Goal: Transaction & Acquisition: Purchase product/service

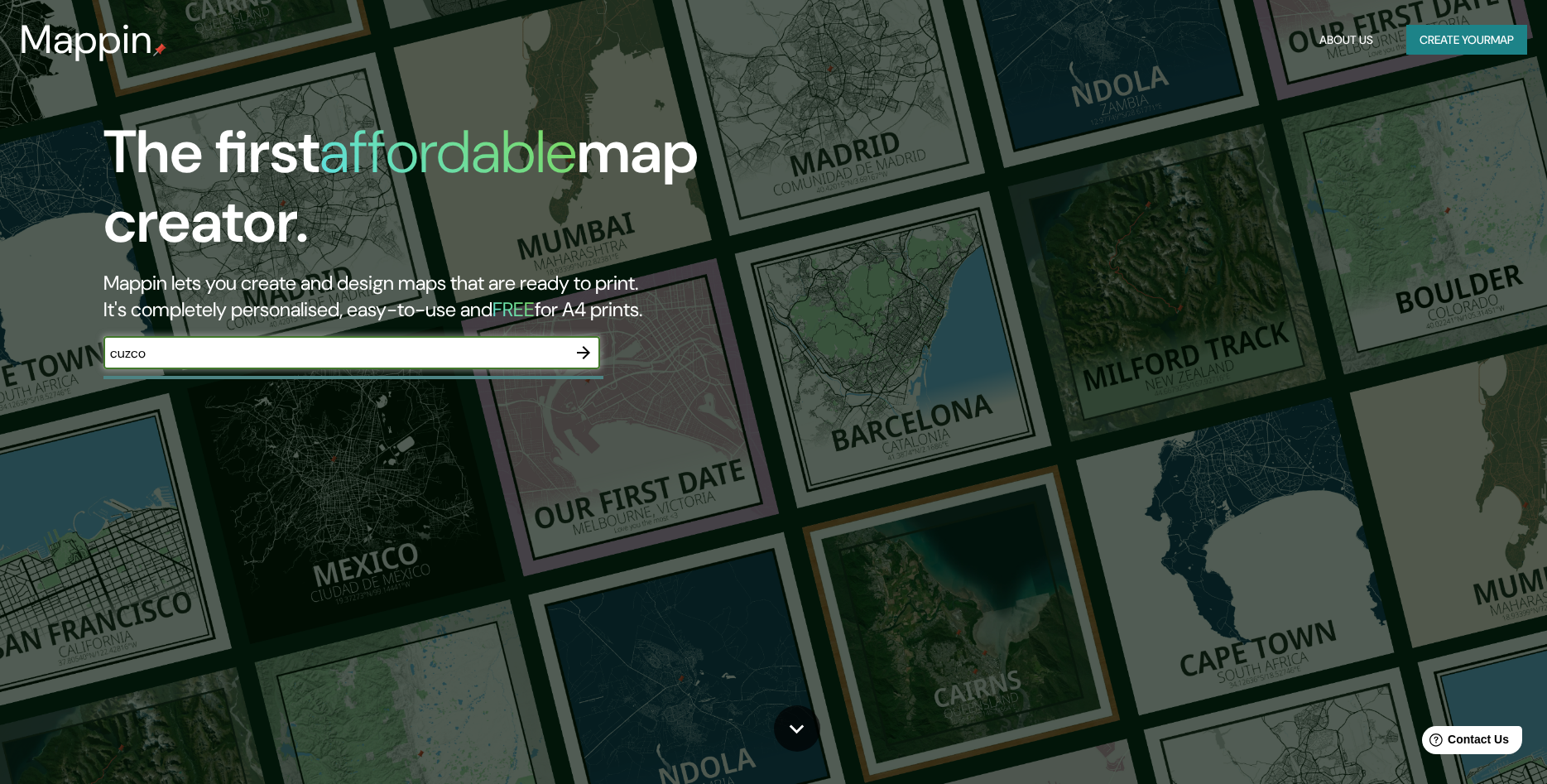
type input "cuzco"
click at [584, 348] on icon "button" at bounding box center [584, 353] width 20 height 20
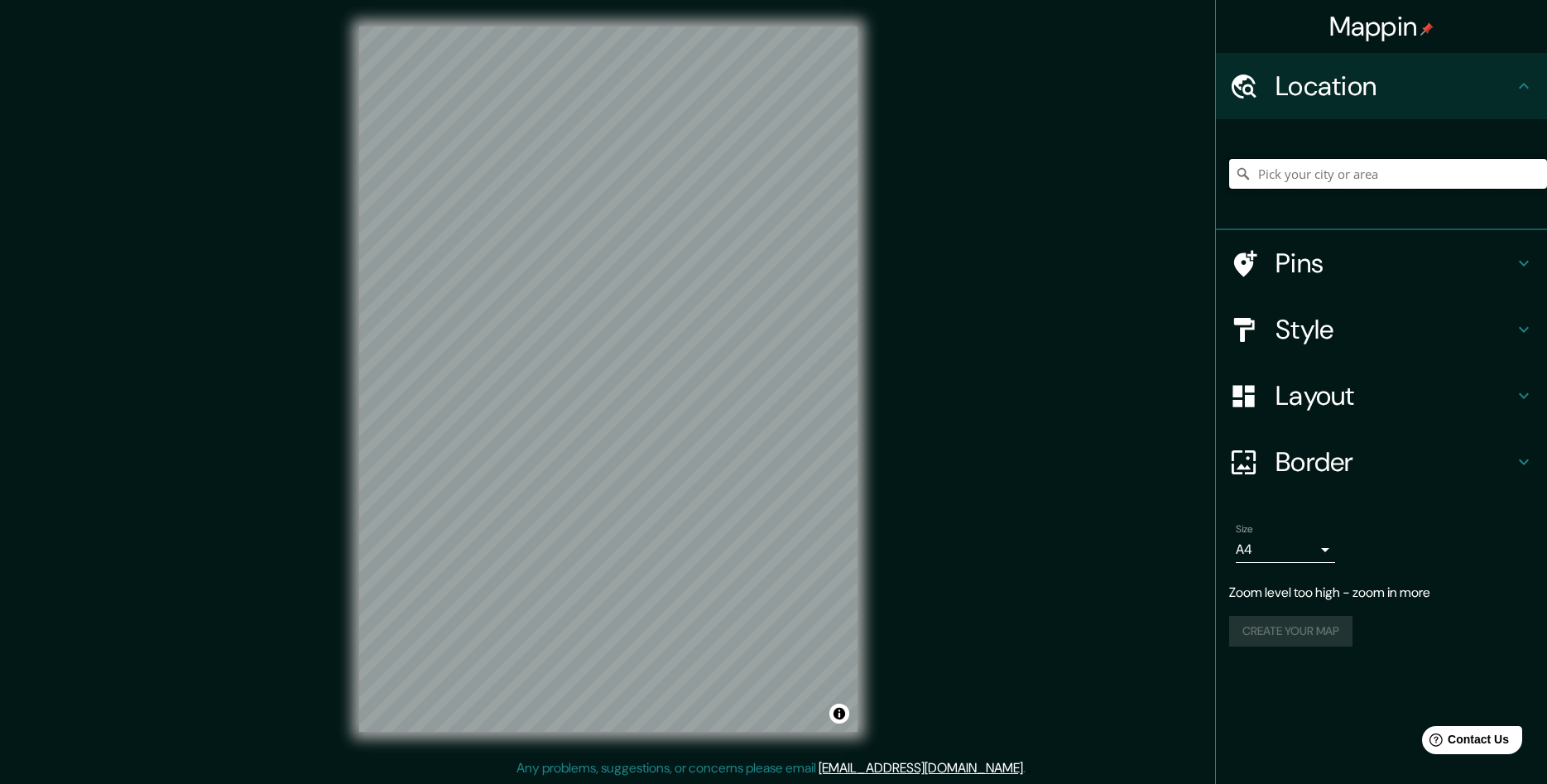
click at [1370, 184] on input "Pick your city or area" at bounding box center [1388, 173] width 318 height 30
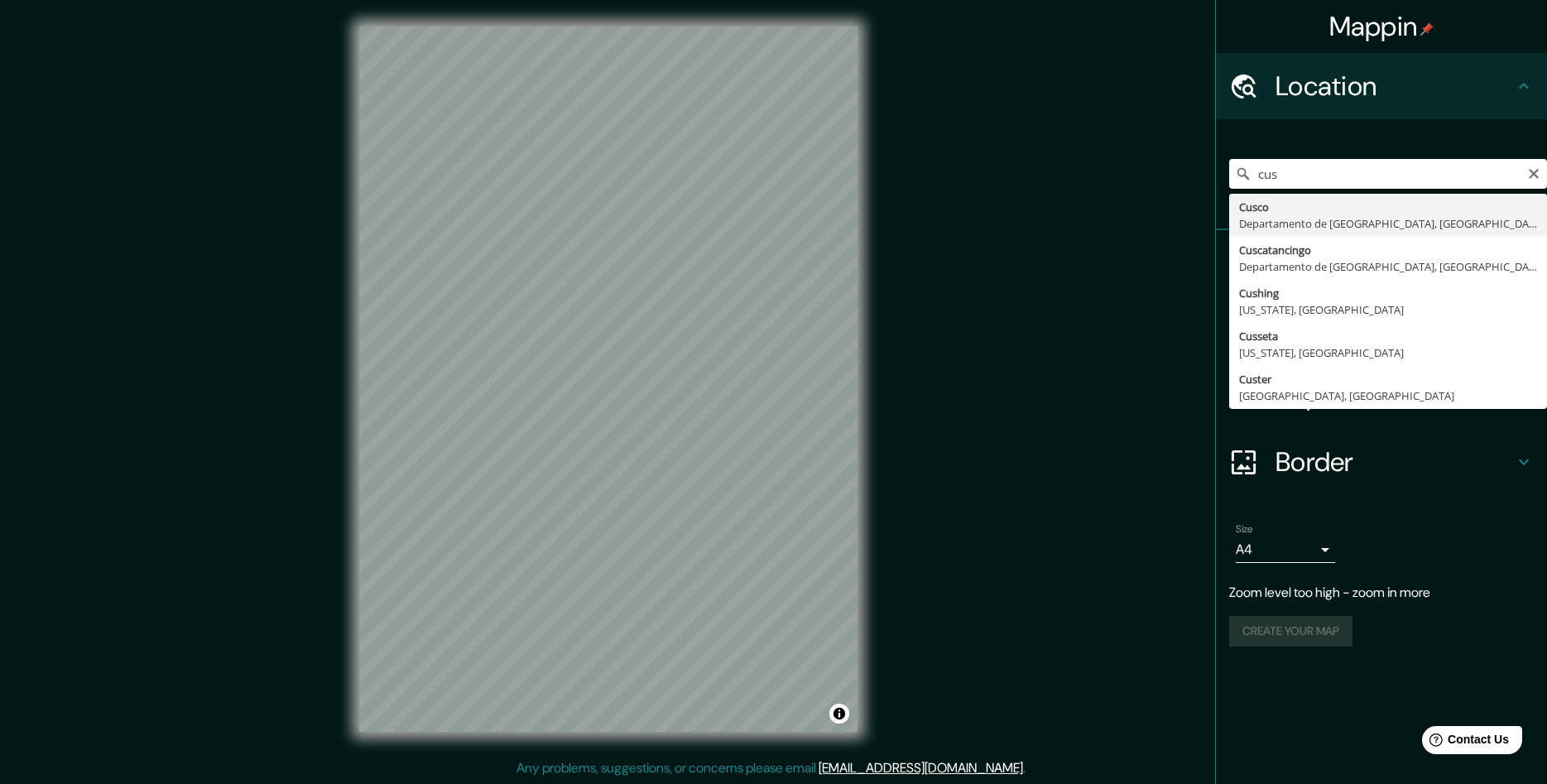
type input "Cusco, [GEOGRAPHIC_DATA], [GEOGRAPHIC_DATA]"
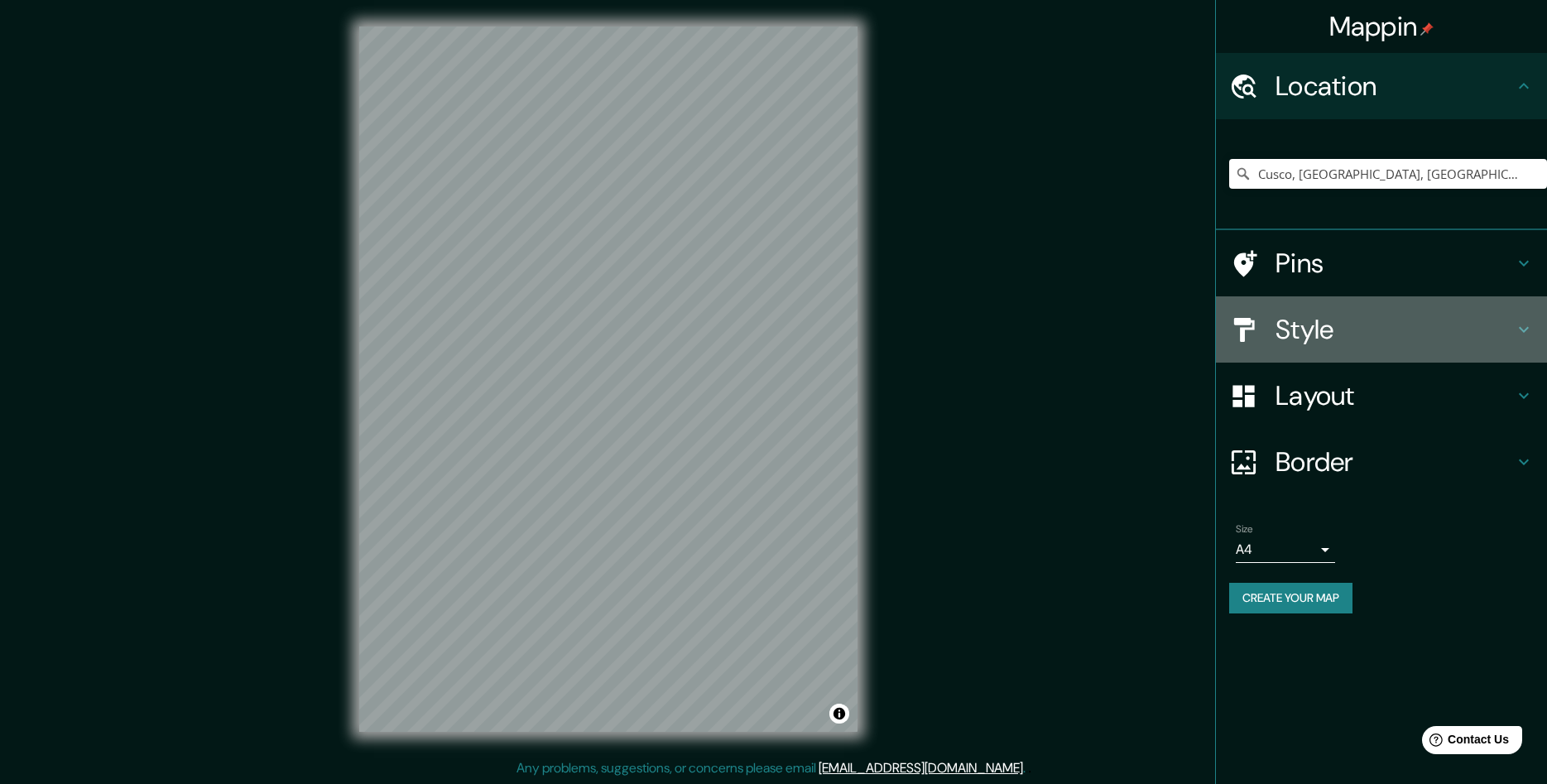
click at [1532, 331] on icon at bounding box center [1524, 329] width 20 height 20
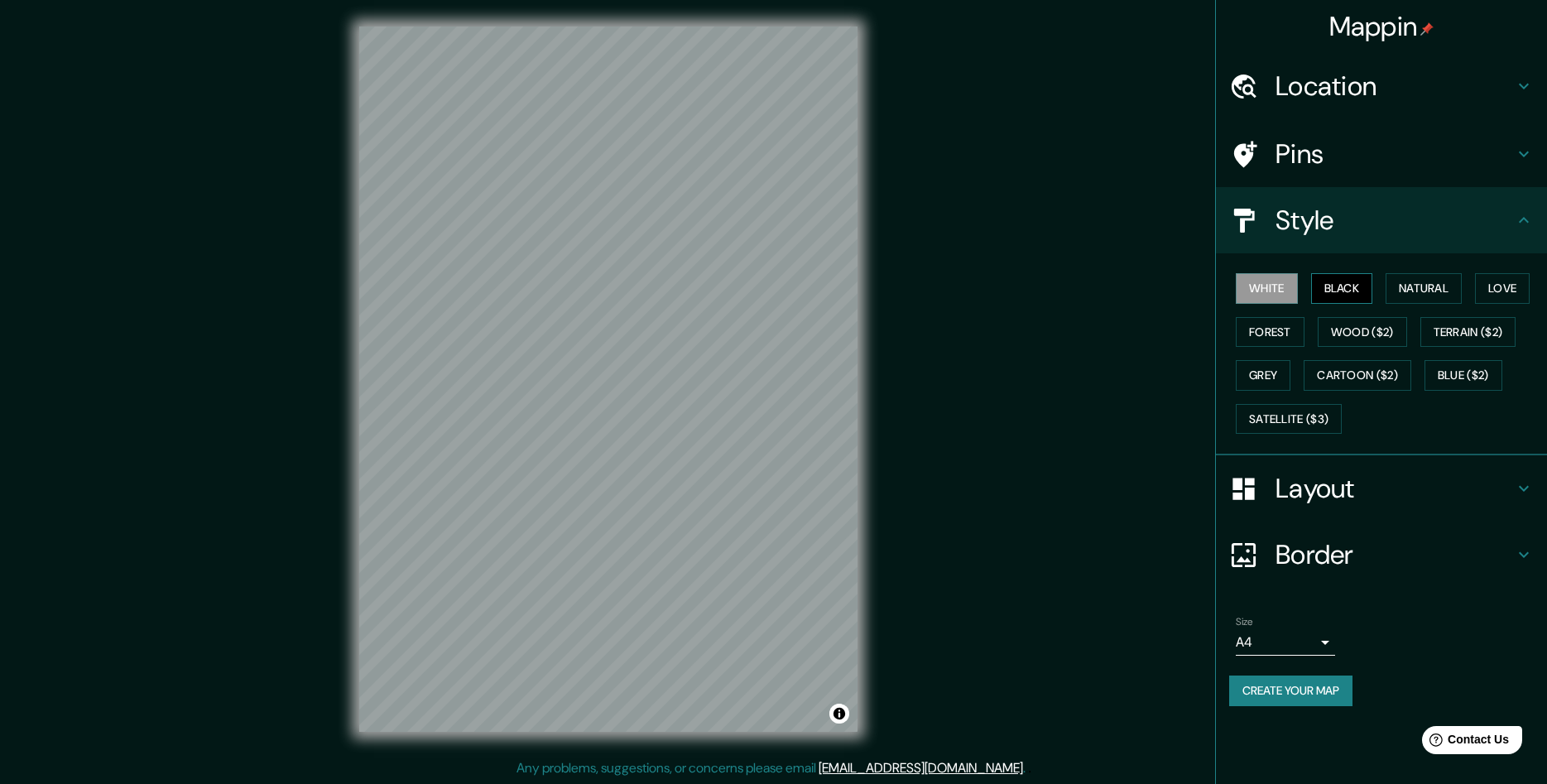
click at [1363, 299] on button "Black" at bounding box center [1342, 288] width 62 height 30
click at [1353, 330] on button "Wood ($2)" at bounding box center [1363, 332] width 90 height 30
click at [1354, 374] on button "Cartoon ($2)" at bounding box center [1357, 375] width 107 height 30
click at [1342, 422] on button "Satellite ($3)" at bounding box center [1288, 419] width 106 height 30
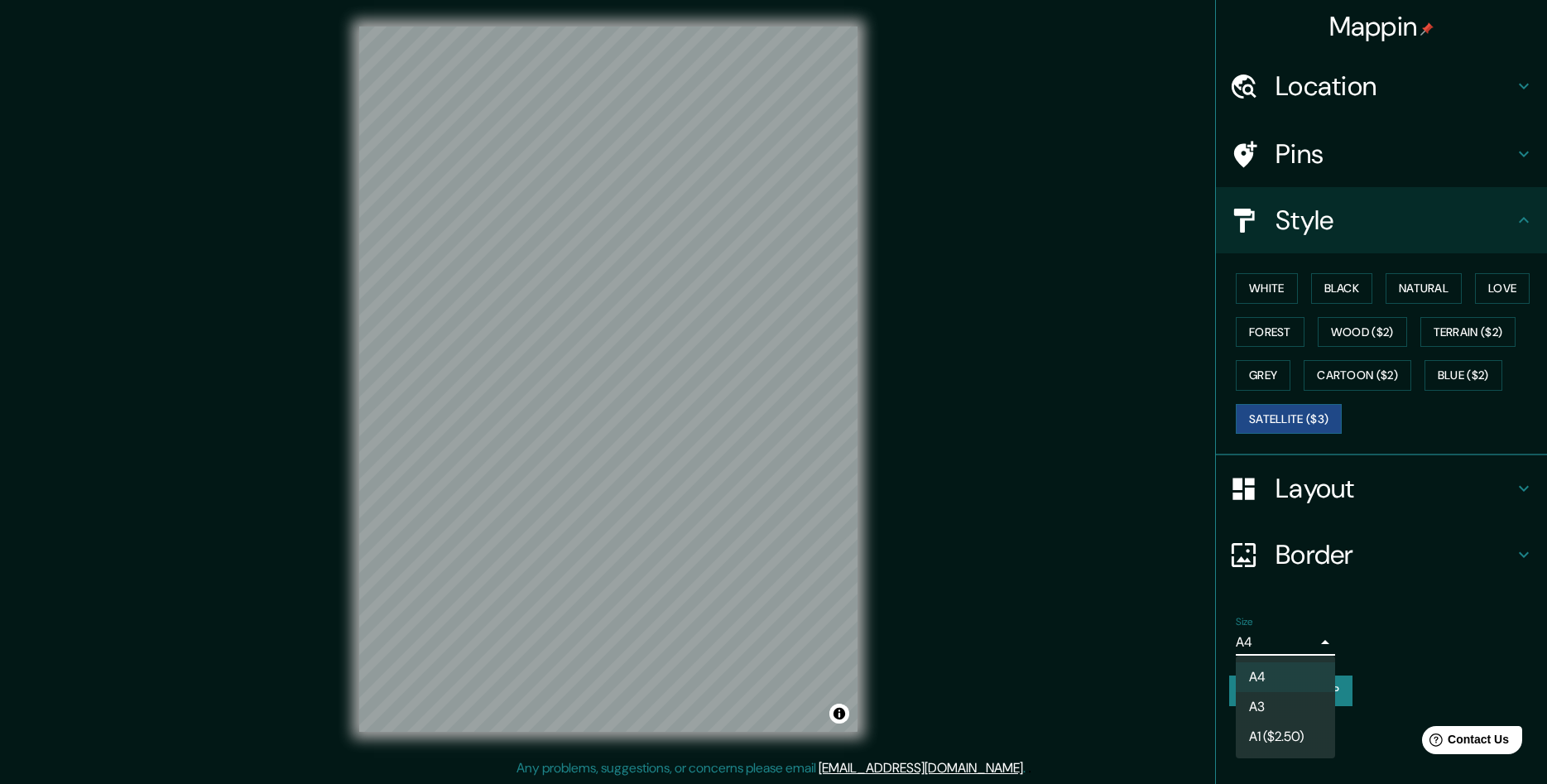
click at [1318, 645] on body "Mappin Location [GEOGRAPHIC_DATA], [GEOGRAPHIC_DATA], [GEOGRAPHIC_DATA] Pins St…" at bounding box center [773, 392] width 1547 height 784
click at [1318, 645] on div at bounding box center [773, 392] width 1547 height 784
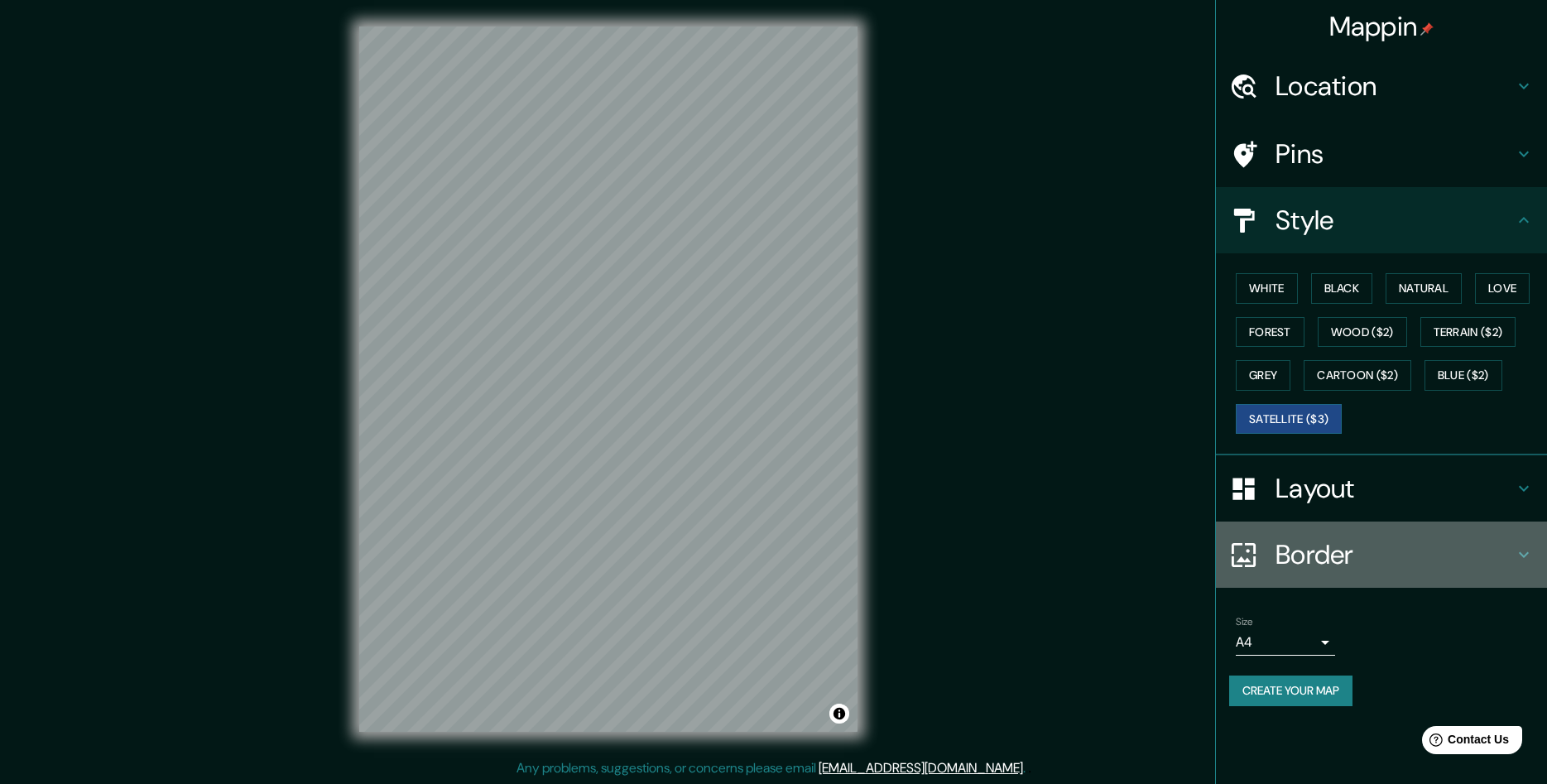
click at [1418, 536] on div "Border" at bounding box center [1381, 554] width 331 height 66
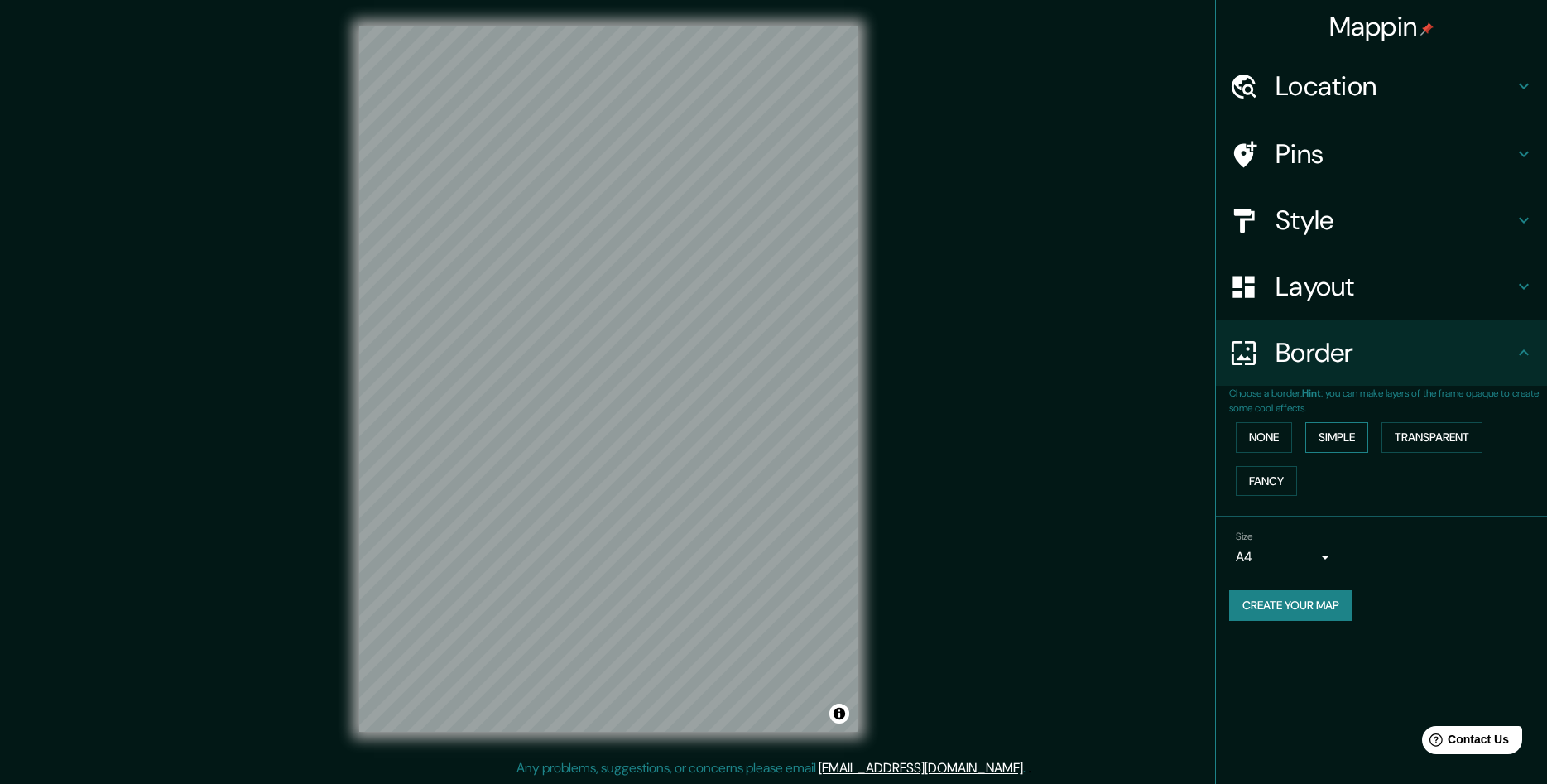
click at [1329, 433] on button "Simple" at bounding box center [1337, 438] width 63 height 30
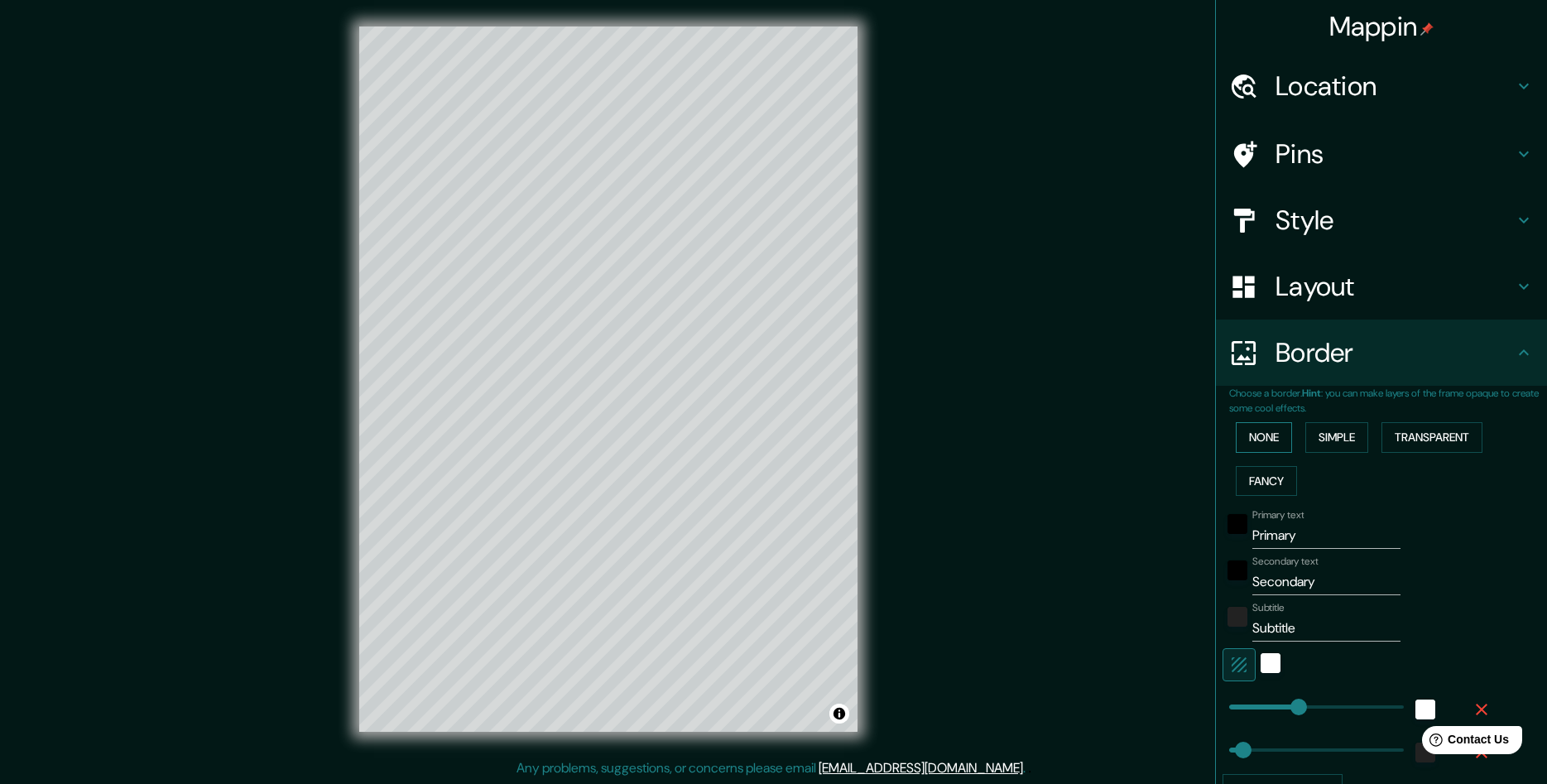
click at [1261, 433] on button "None" at bounding box center [1264, 438] width 57 height 30
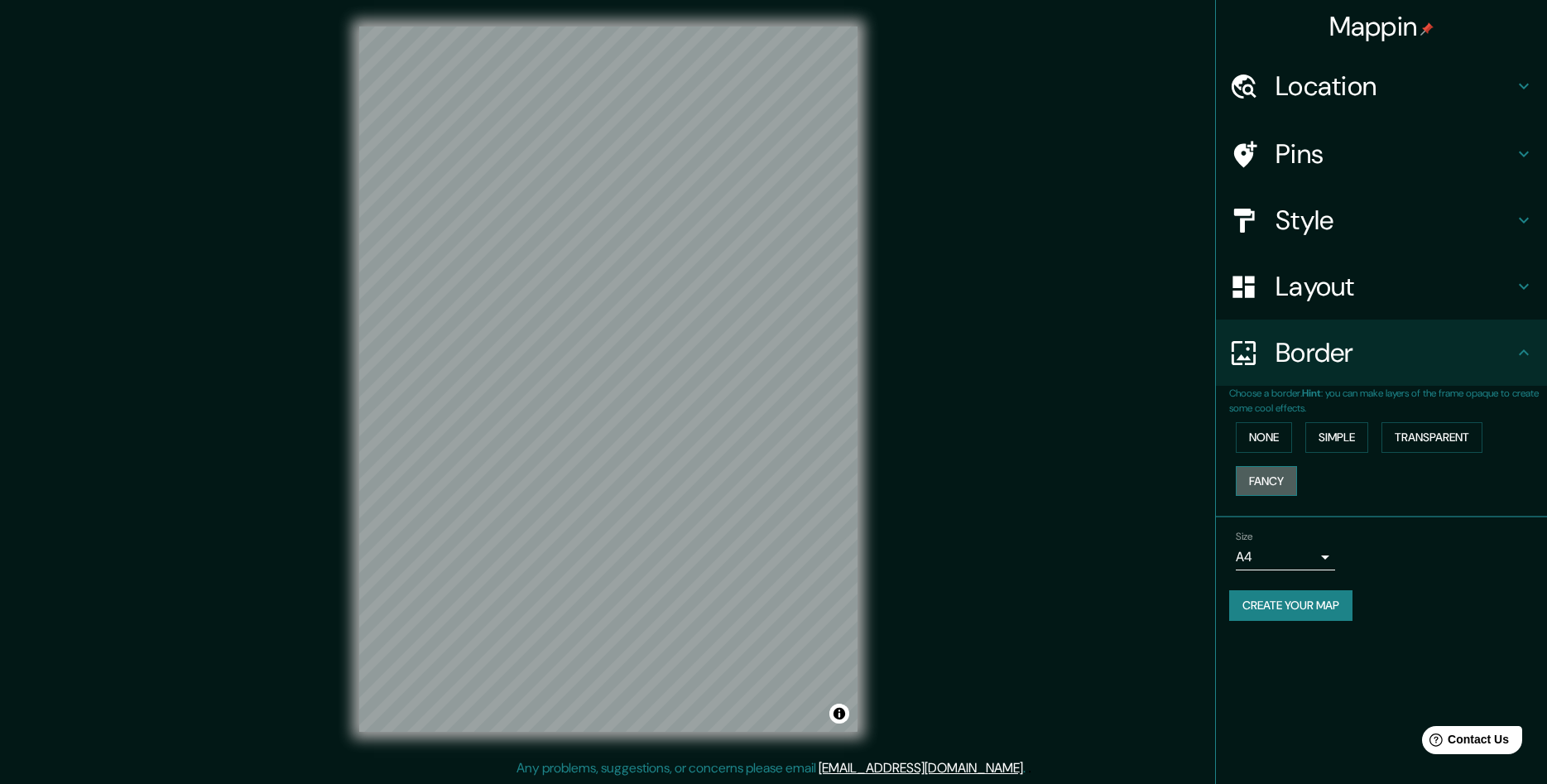
click at [1261, 479] on button "Fancy" at bounding box center [1266, 482] width 62 height 30
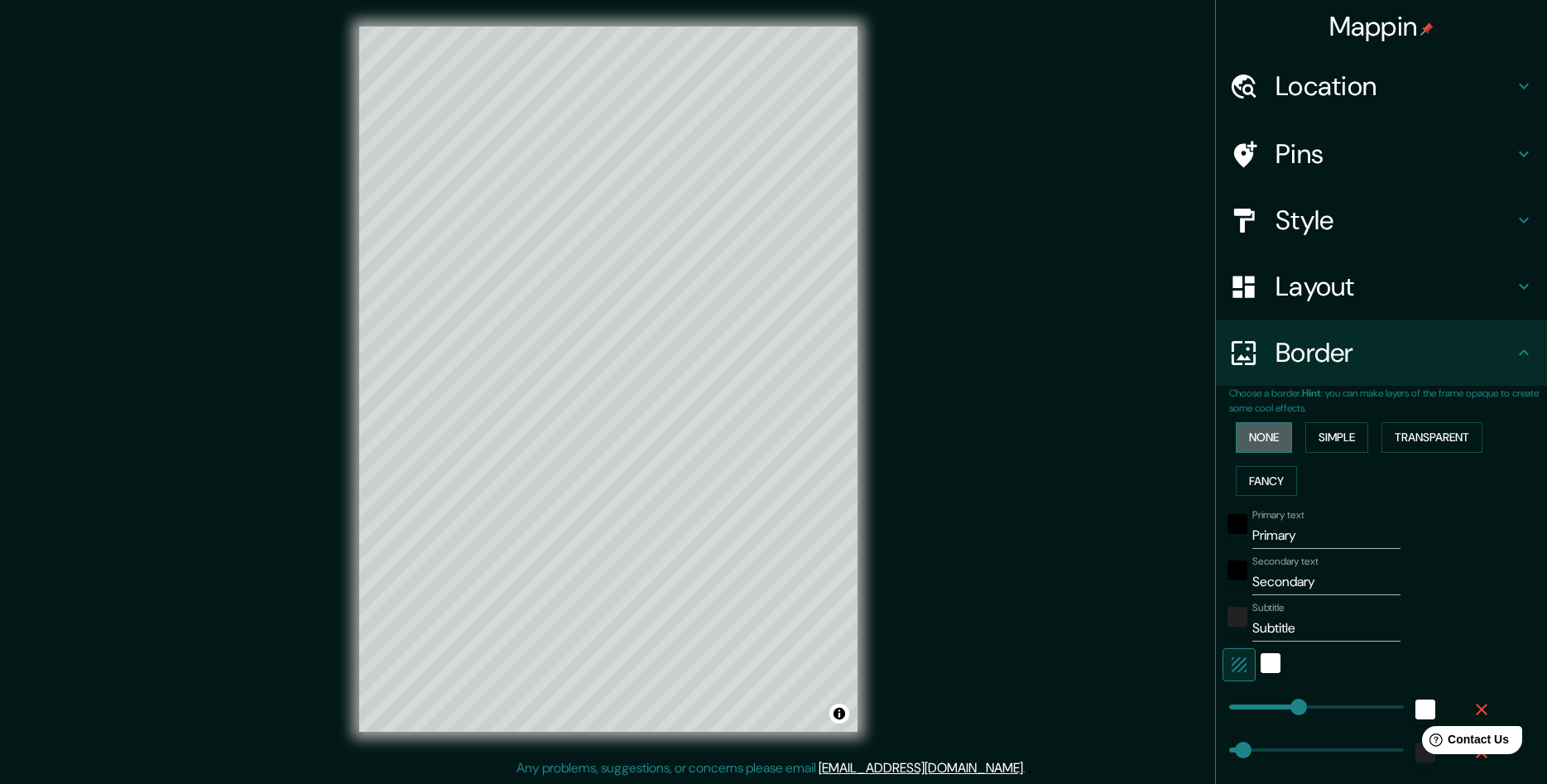
click at [1265, 434] on button "None" at bounding box center [1264, 438] width 57 height 30
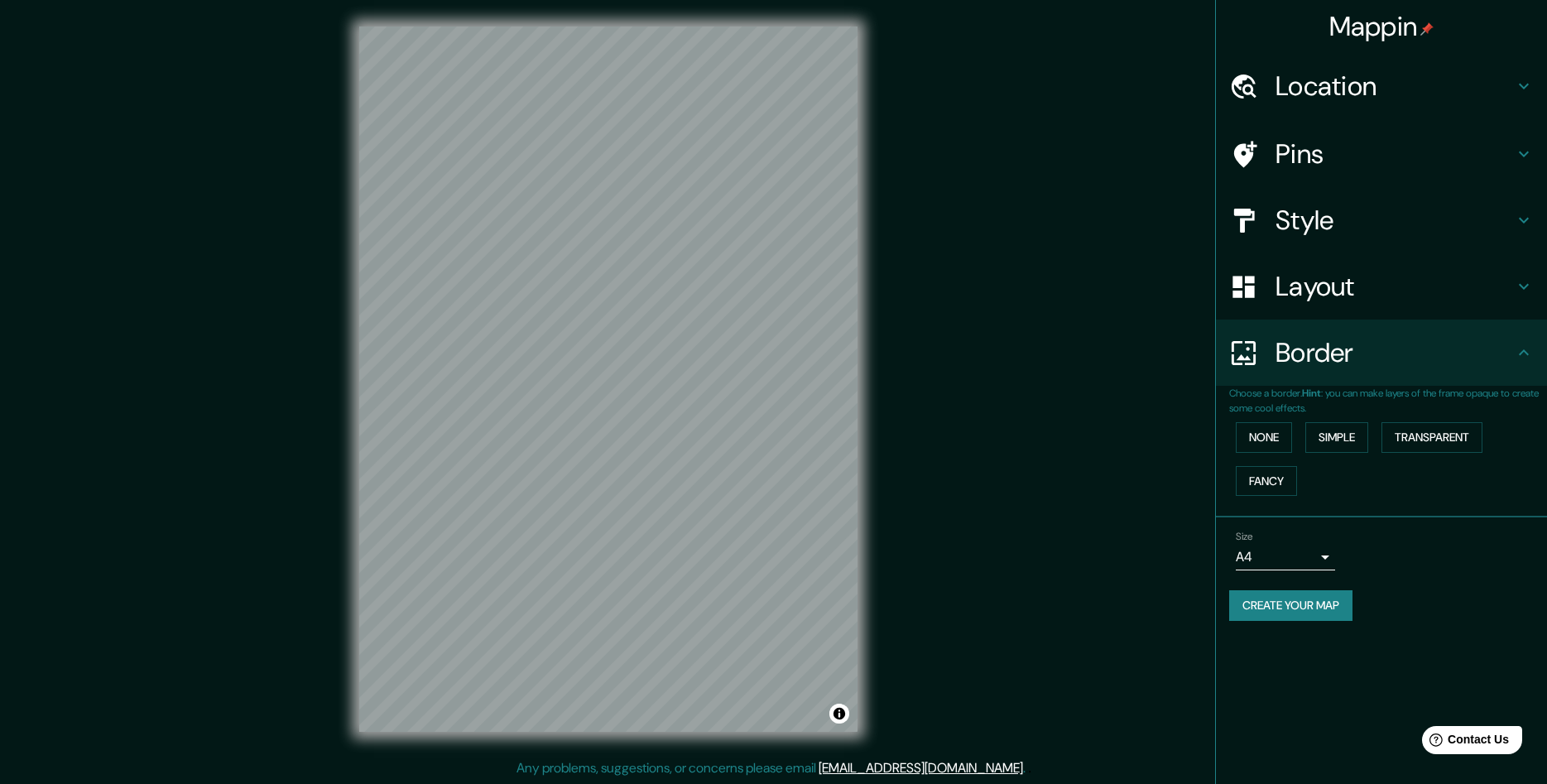
click at [1509, 357] on h4 "Border" at bounding box center [1395, 352] width 238 height 33
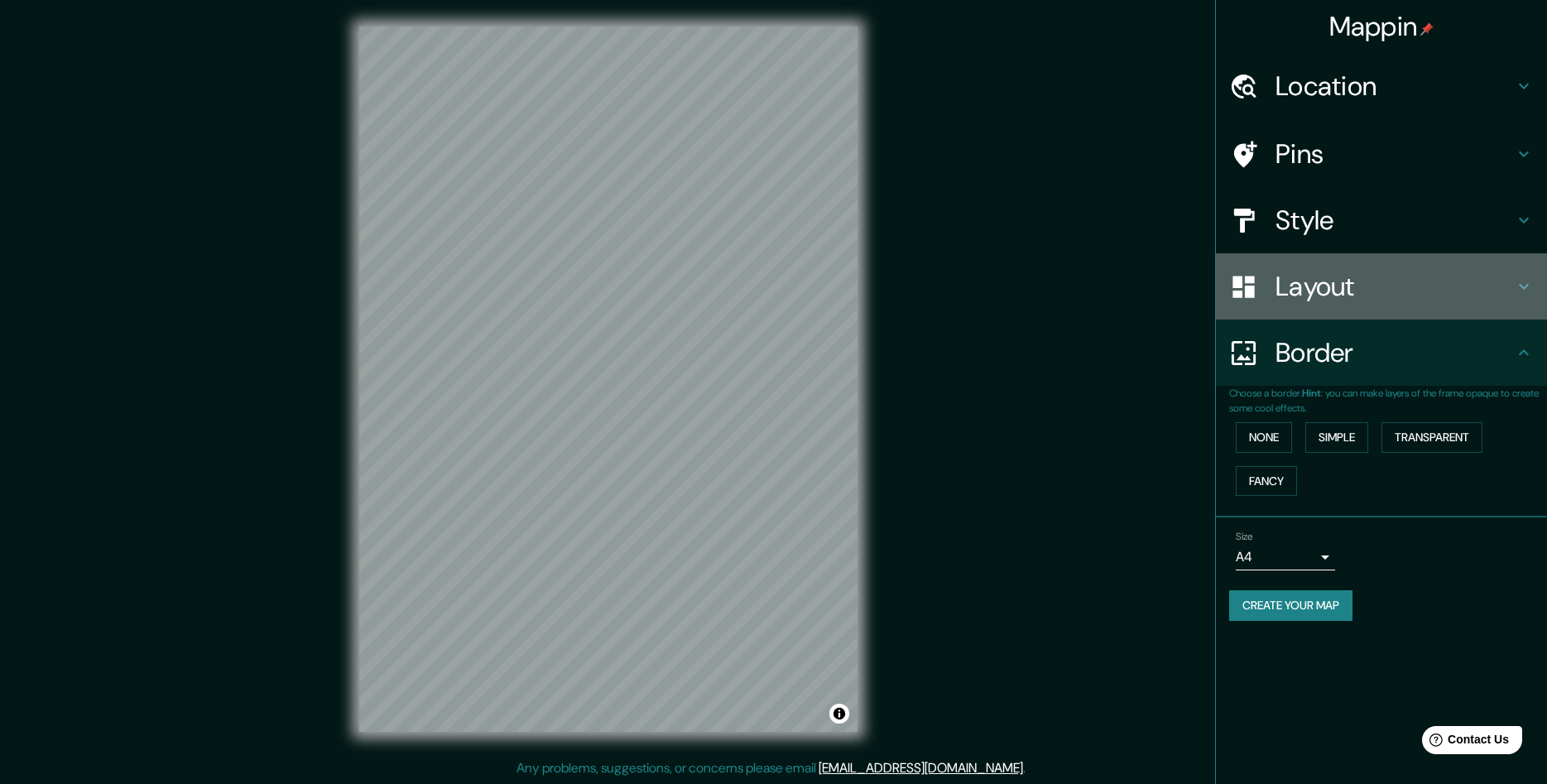
click at [1520, 286] on icon at bounding box center [1524, 286] width 10 height 6
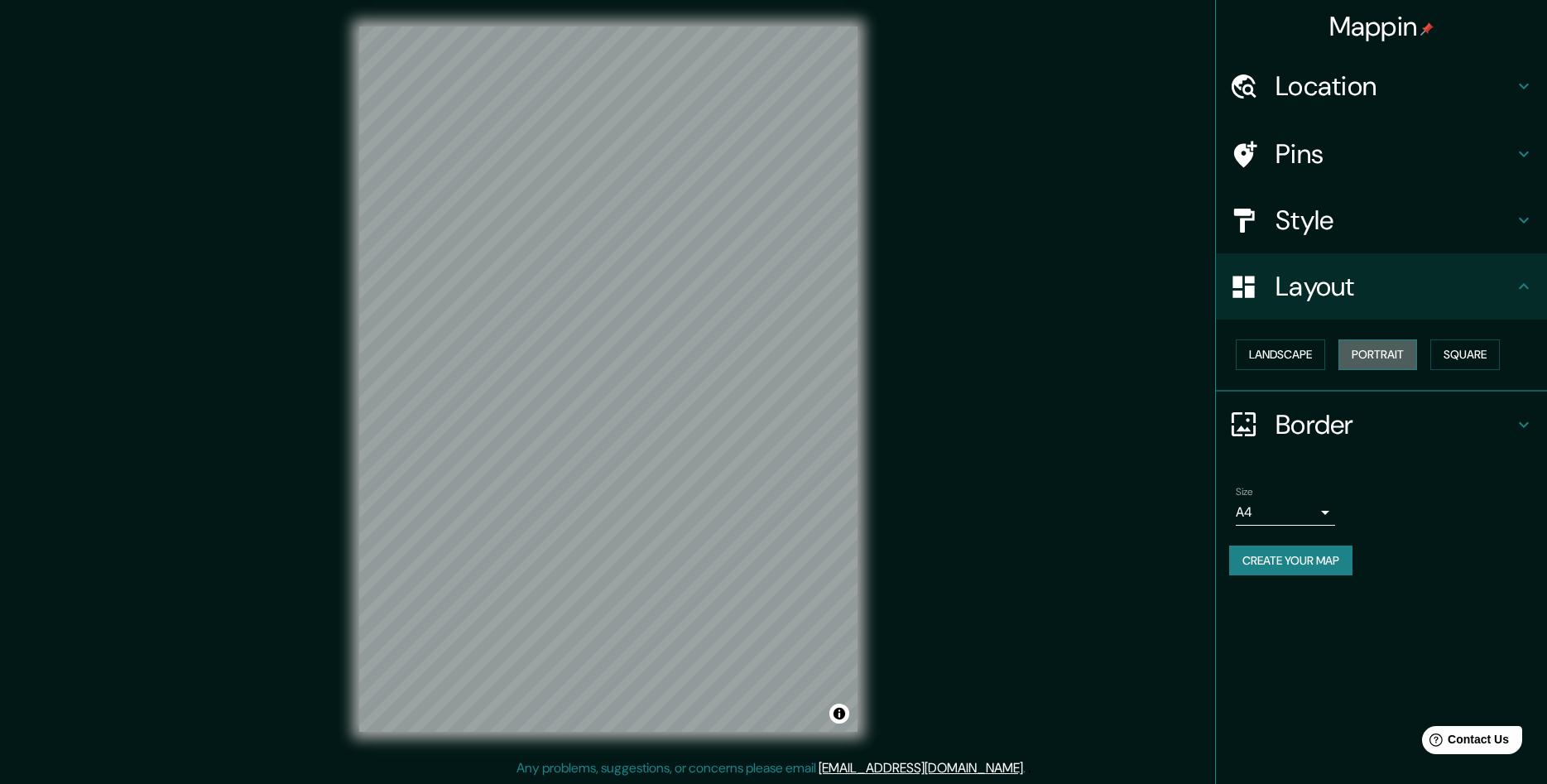
click at [1372, 349] on button "Portrait" at bounding box center [1377, 355] width 79 height 30
click at [1287, 358] on button "Landscape" at bounding box center [1281, 355] width 90 height 30
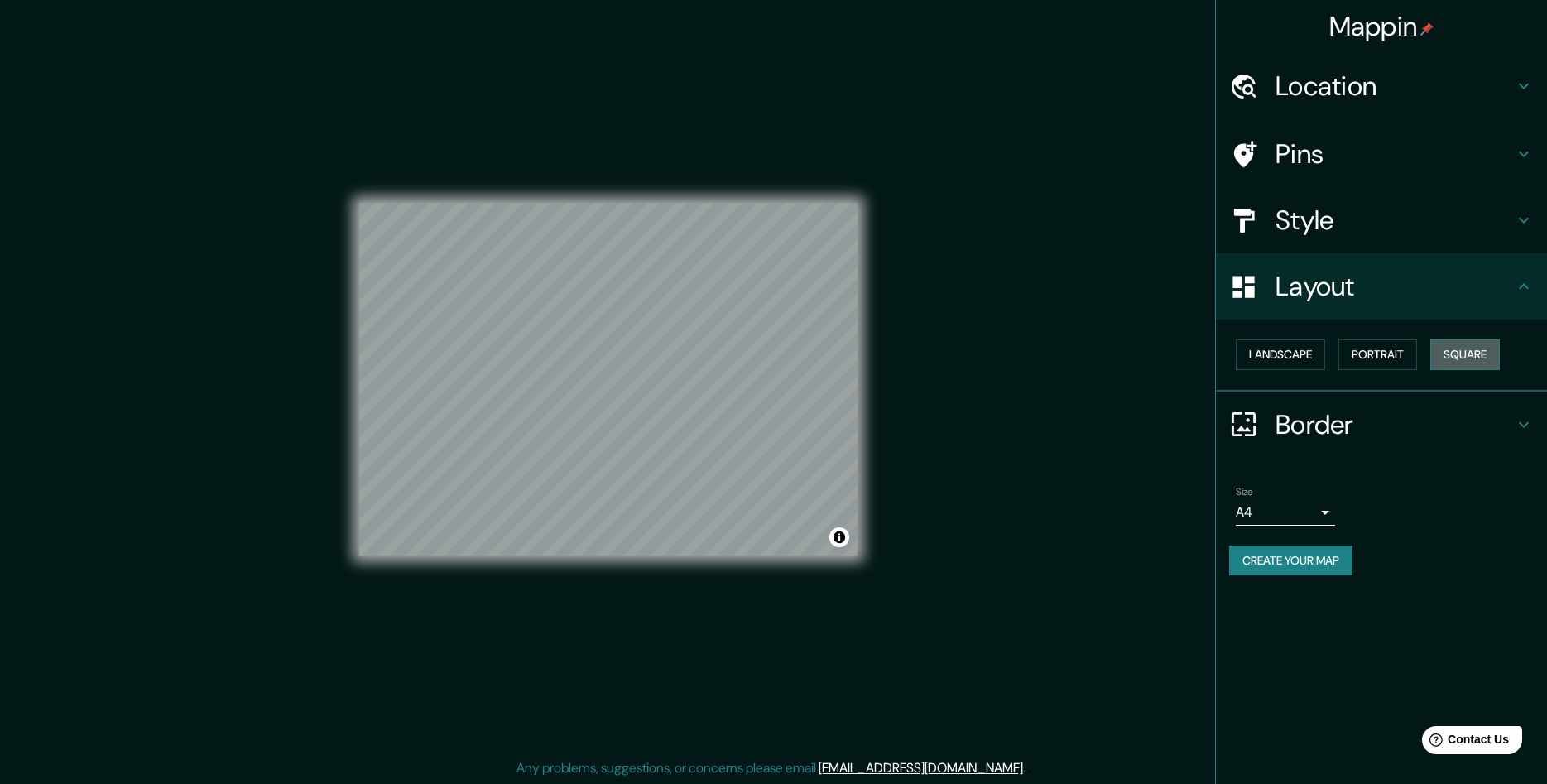
click at [1465, 354] on button "Square" at bounding box center [1465, 355] width 69 height 30
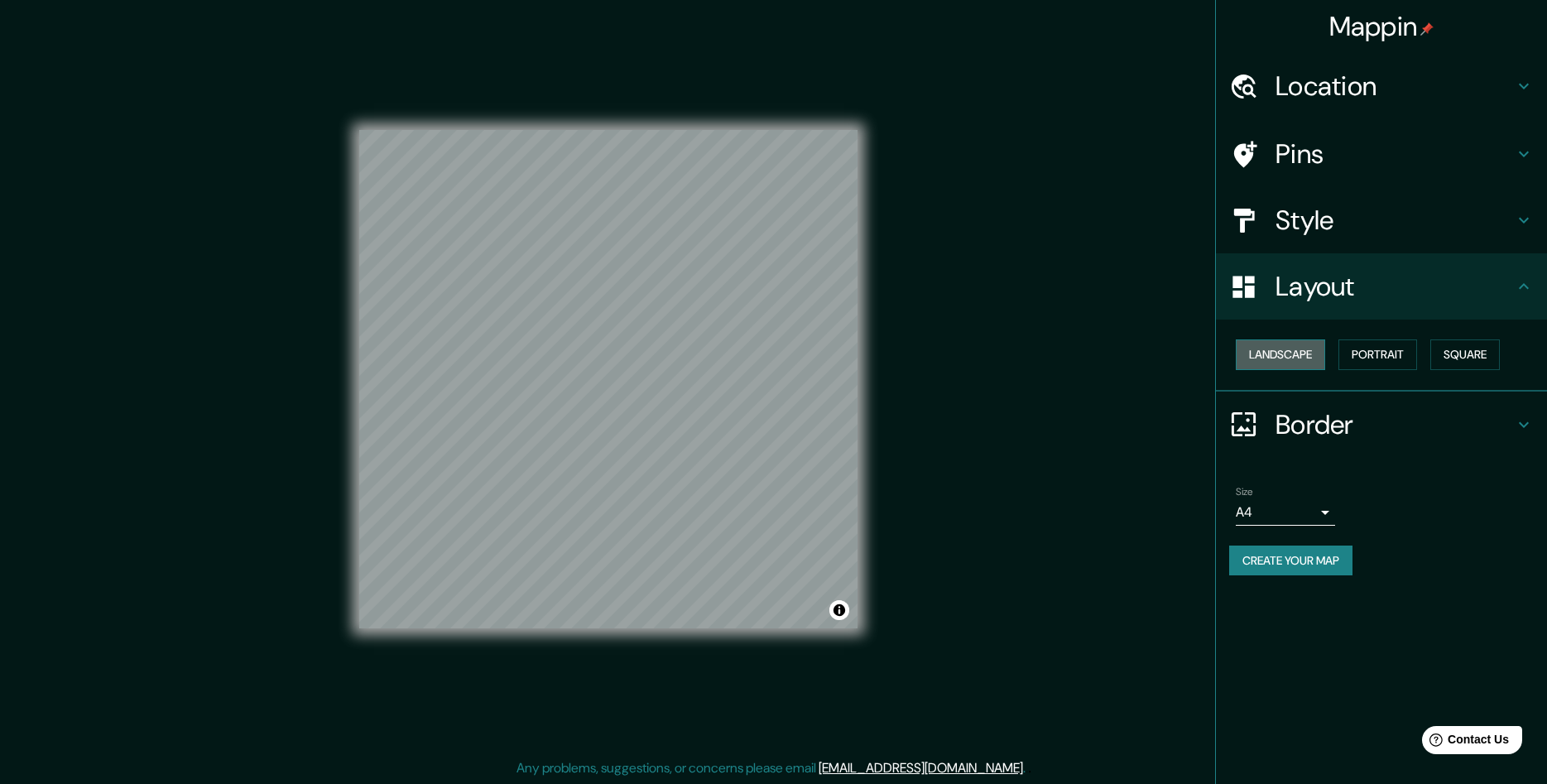
click at [1286, 358] on button "Landscape" at bounding box center [1281, 355] width 90 height 30
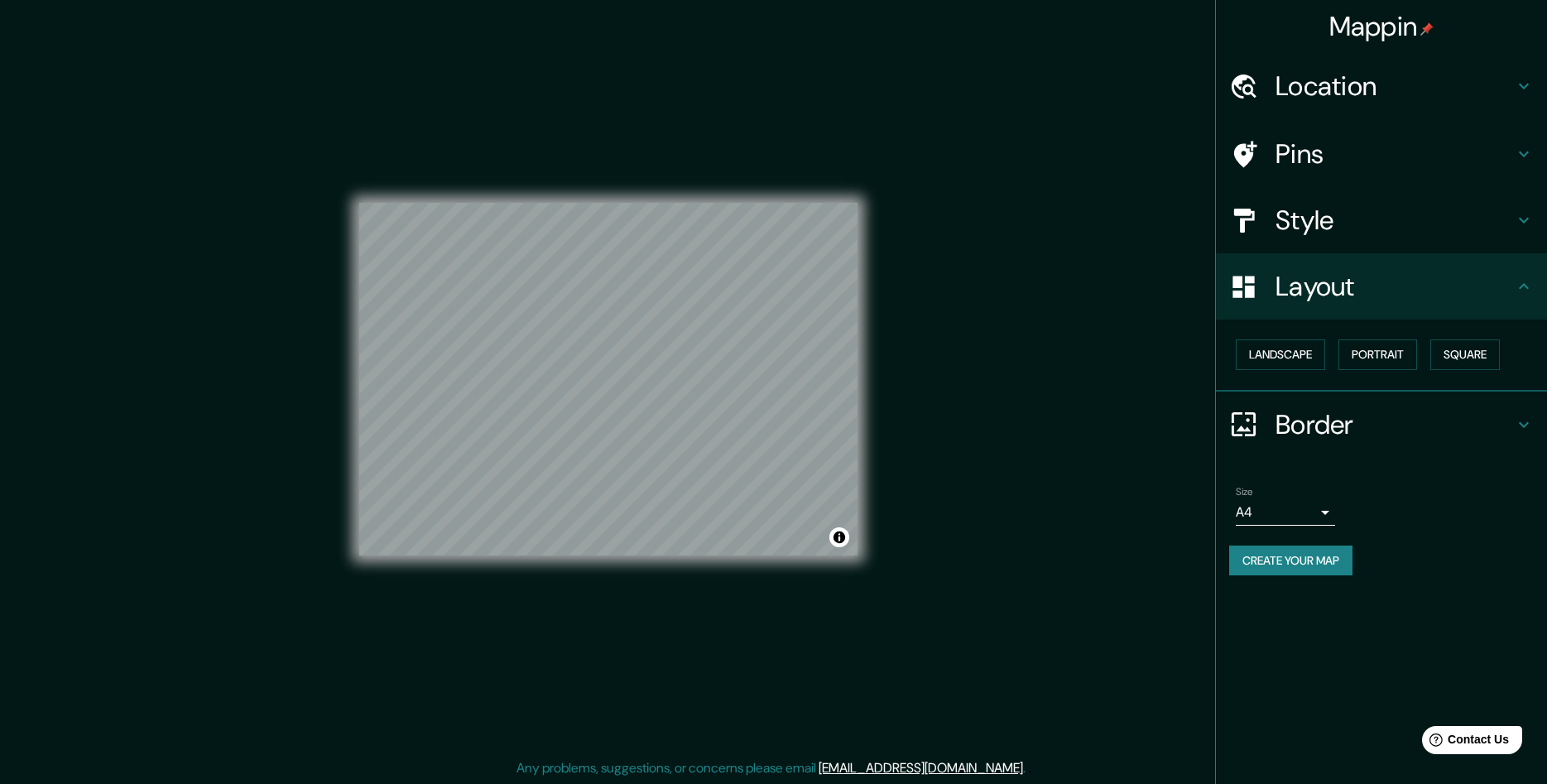
click at [1527, 230] on div "Style" at bounding box center [1381, 220] width 331 height 66
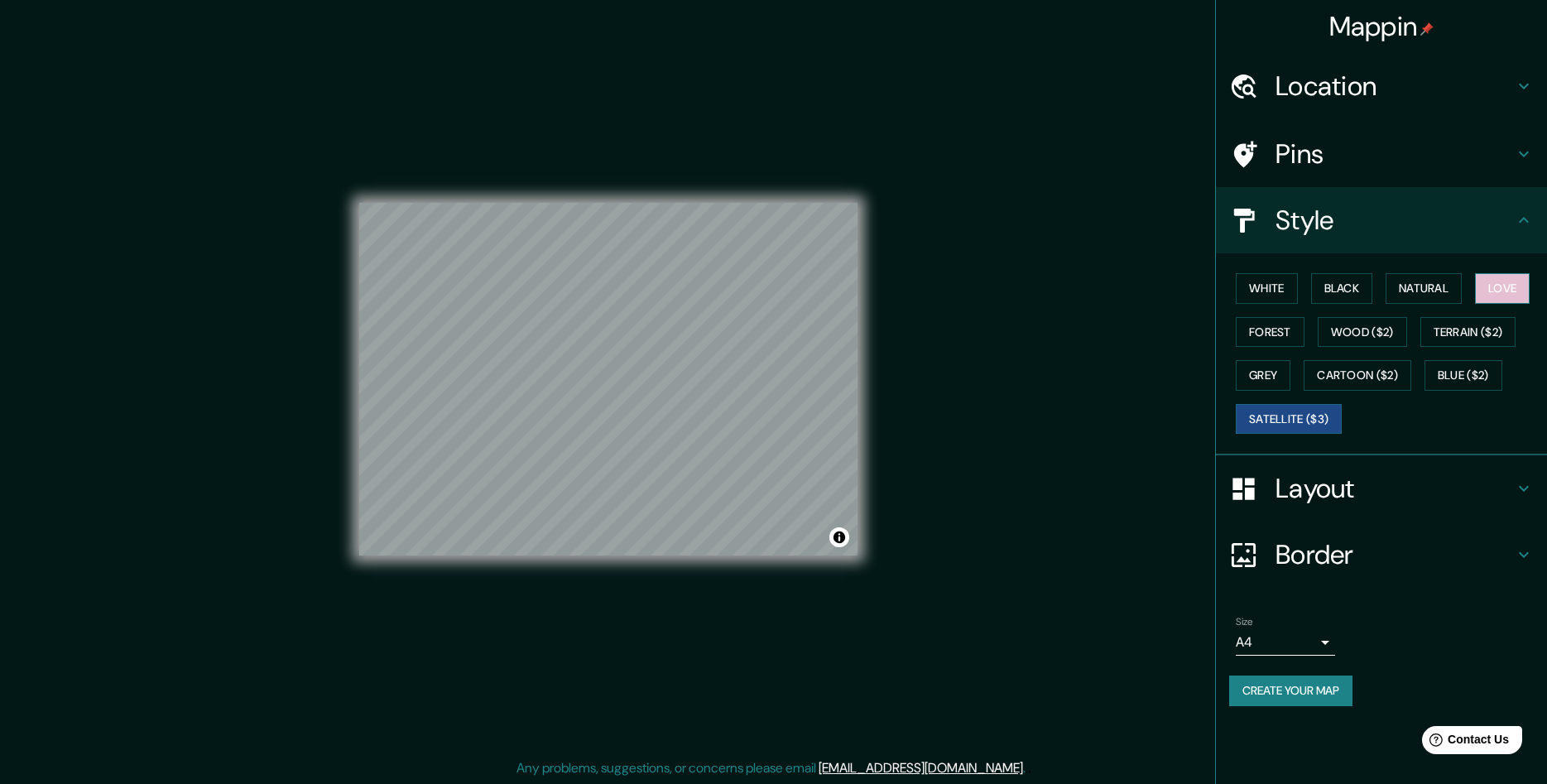
click at [1515, 298] on button "Love" at bounding box center [1502, 288] width 55 height 30
click at [1423, 289] on button "Natural" at bounding box center [1424, 288] width 76 height 30
click at [1365, 287] on button "Black" at bounding box center [1342, 288] width 62 height 30
click at [1271, 293] on button "White" at bounding box center [1266, 288] width 62 height 30
click at [1267, 330] on button "Forest" at bounding box center [1270, 332] width 68 height 30
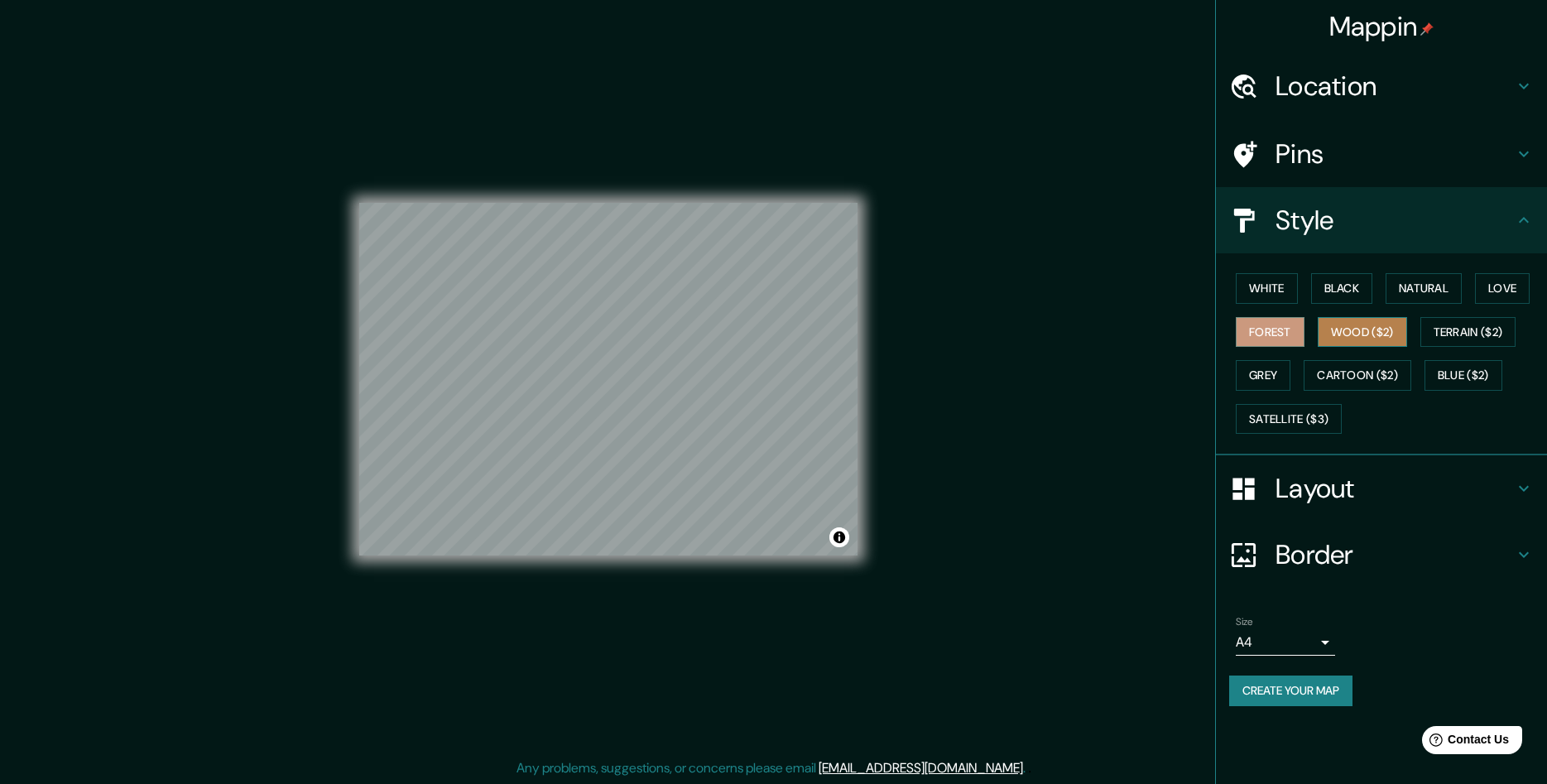
click at [1354, 328] on button "Wood ($2)" at bounding box center [1363, 332] width 90 height 30
click at [1265, 395] on div "White Black Natural Love Forest Wood ($2) Terrain ($2) Grey Cartoon ($2) Blue (…" at bounding box center [1388, 353] width 318 height 174
click at [1270, 368] on button "Grey" at bounding box center [1263, 375] width 55 height 30
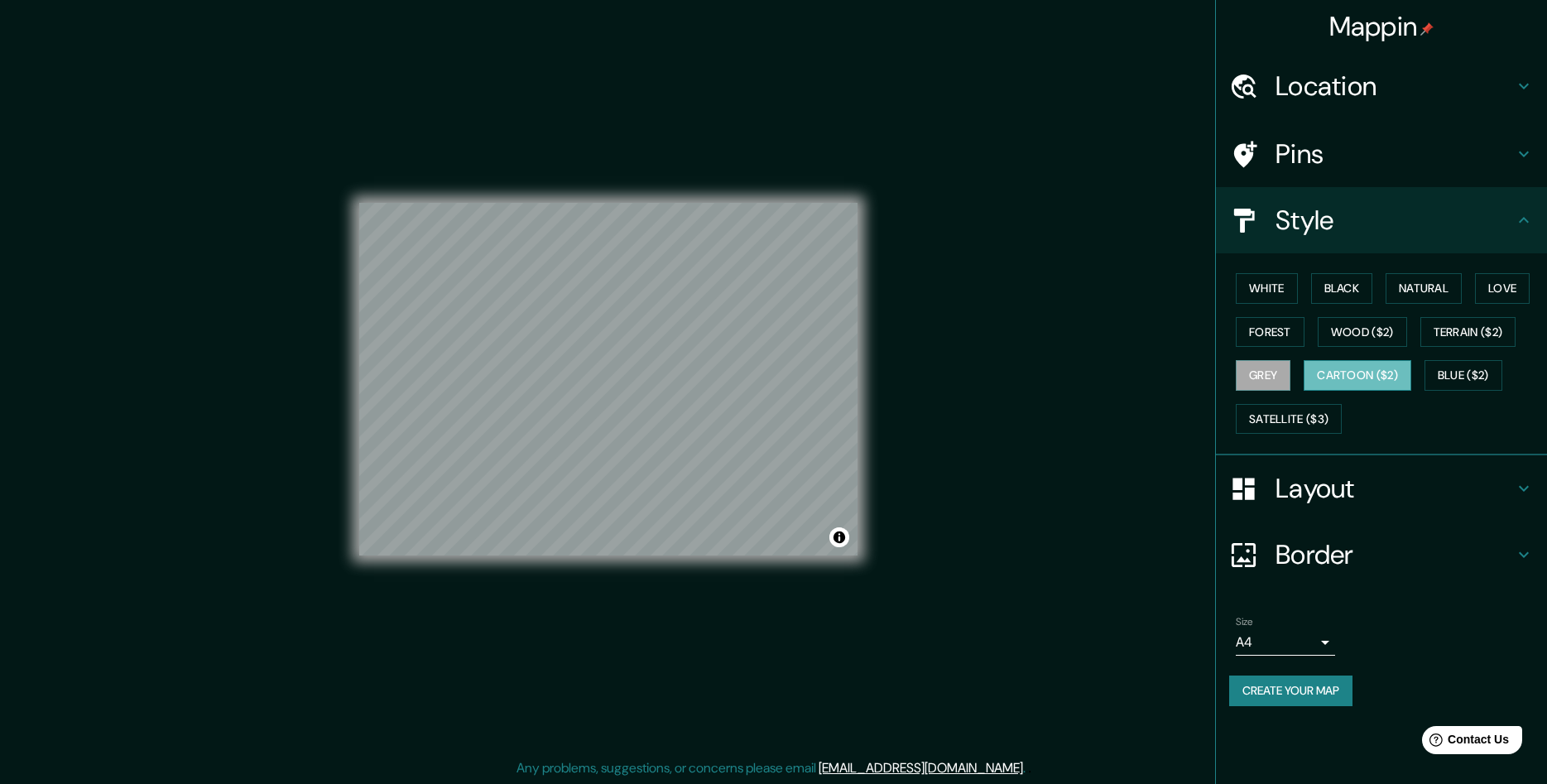
click at [1390, 373] on button "Cartoon ($2)" at bounding box center [1357, 375] width 107 height 30
click at [1477, 364] on button "Blue ($2)" at bounding box center [1463, 375] width 78 height 30
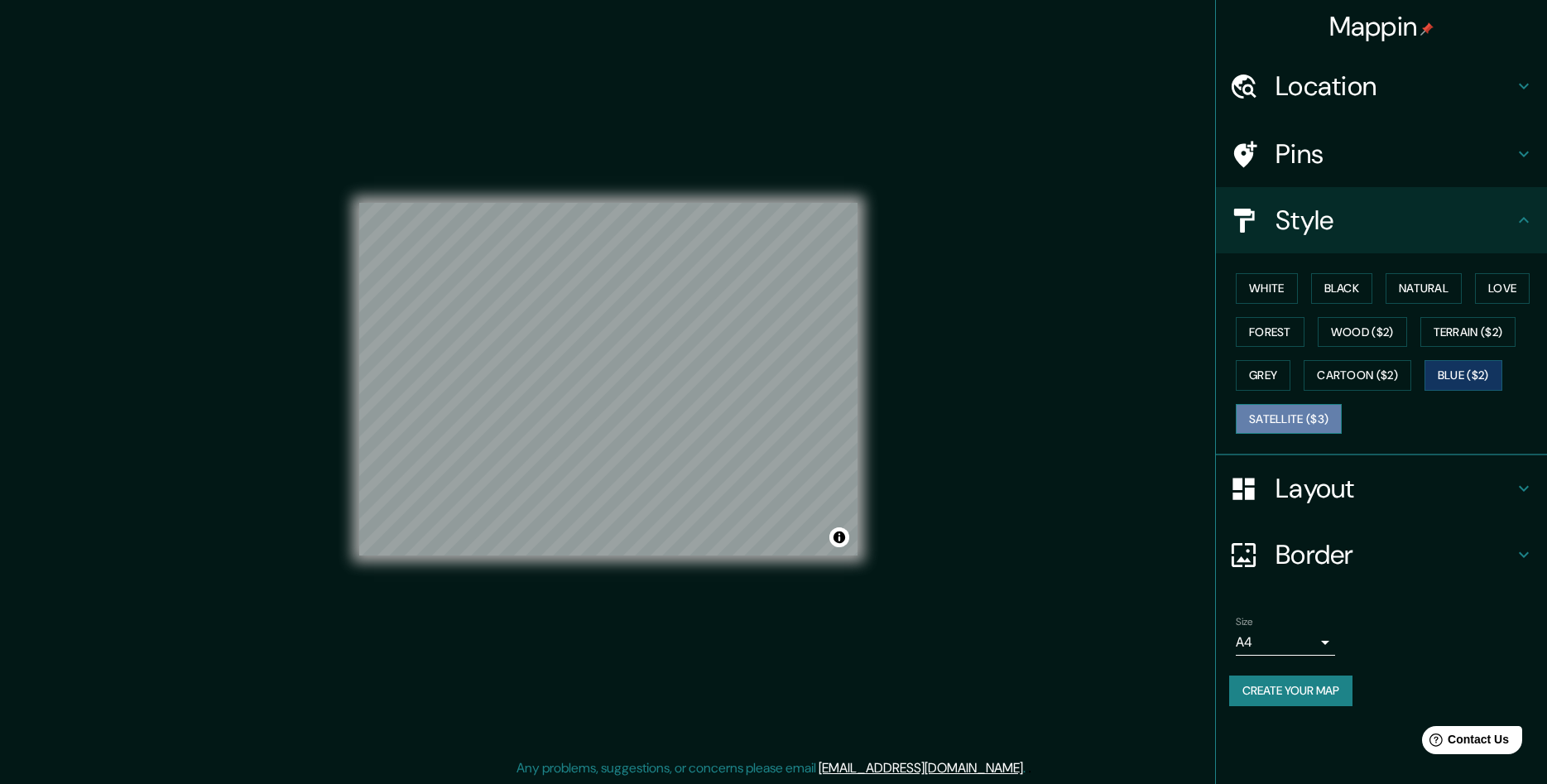
click at [1319, 427] on button "Satellite ($3)" at bounding box center [1288, 419] width 106 height 30
click at [1483, 389] on button "Blue ($2)" at bounding box center [1463, 375] width 78 height 30
click at [1365, 388] on button "Cartoon ($2)" at bounding box center [1357, 375] width 107 height 30
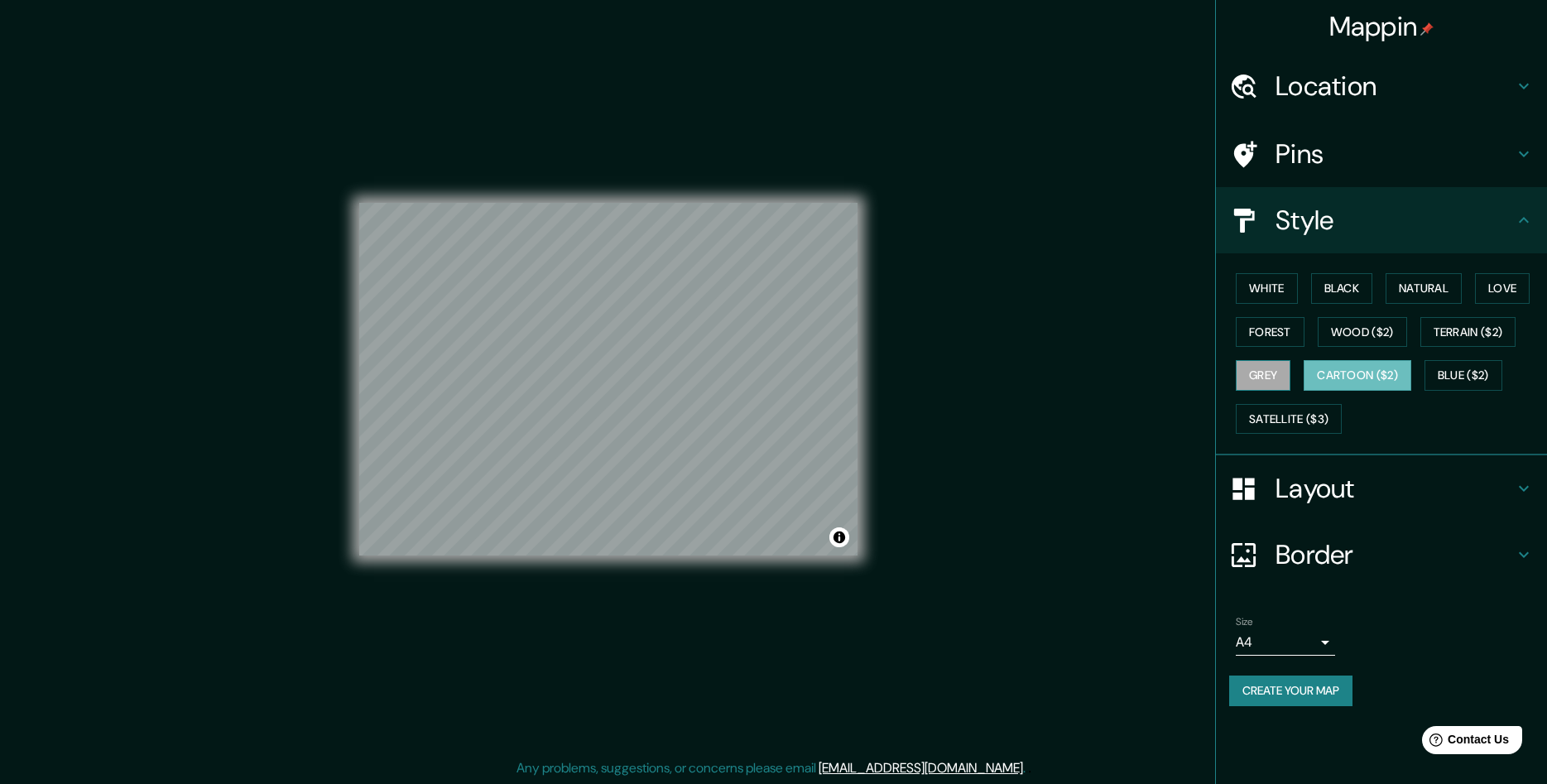
click at [1266, 382] on button "Grey" at bounding box center [1263, 375] width 55 height 30
click at [1285, 344] on button "Forest" at bounding box center [1270, 332] width 68 height 30
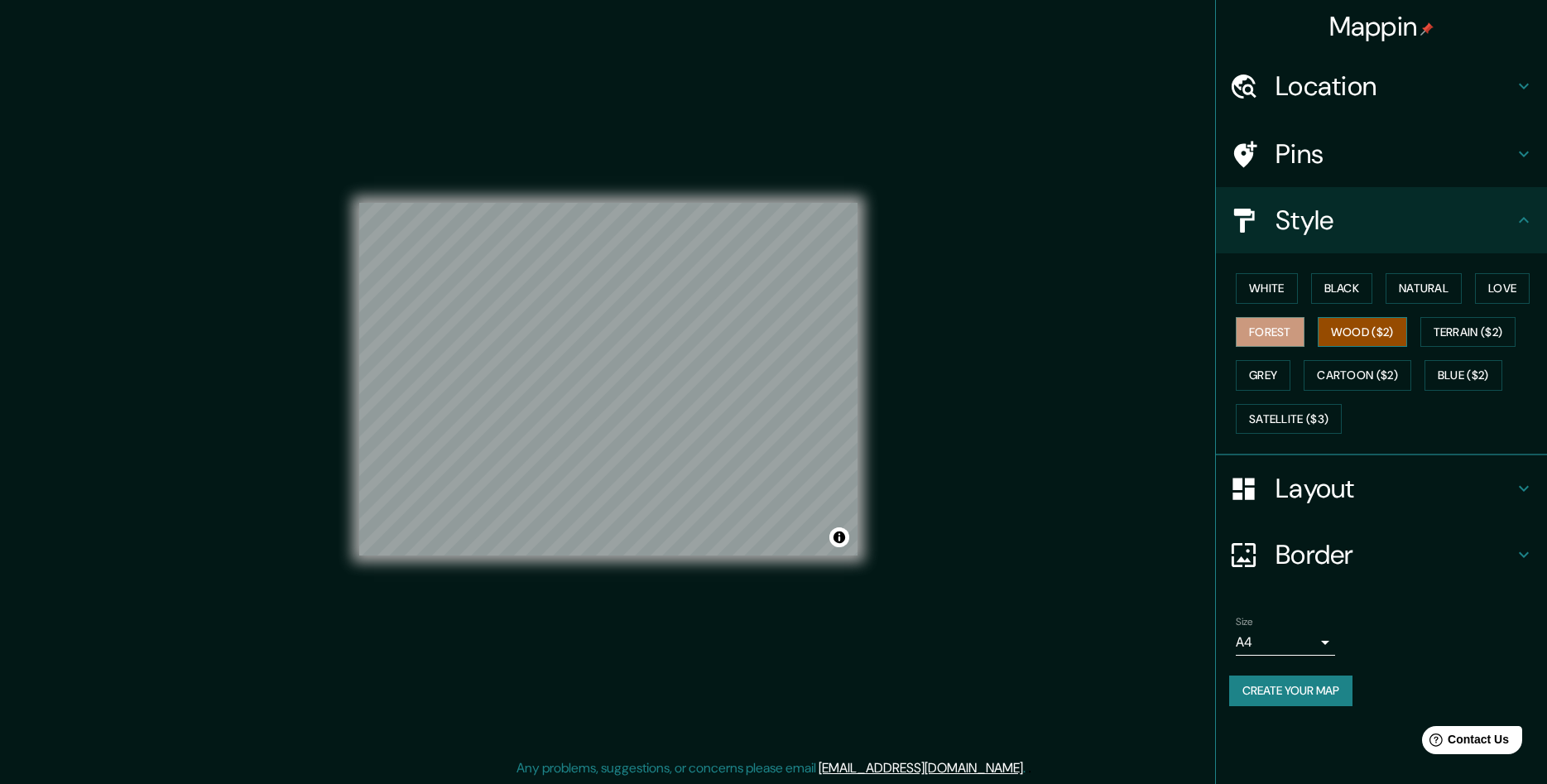
click at [1347, 338] on button "Wood ($2)" at bounding box center [1363, 332] width 90 height 30
click at [1447, 324] on button "Terrain ($2)" at bounding box center [1468, 332] width 96 height 30
click at [1274, 288] on button "White" at bounding box center [1266, 288] width 62 height 30
click at [1484, 378] on button "Blue ($2)" at bounding box center [1463, 375] width 78 height 30
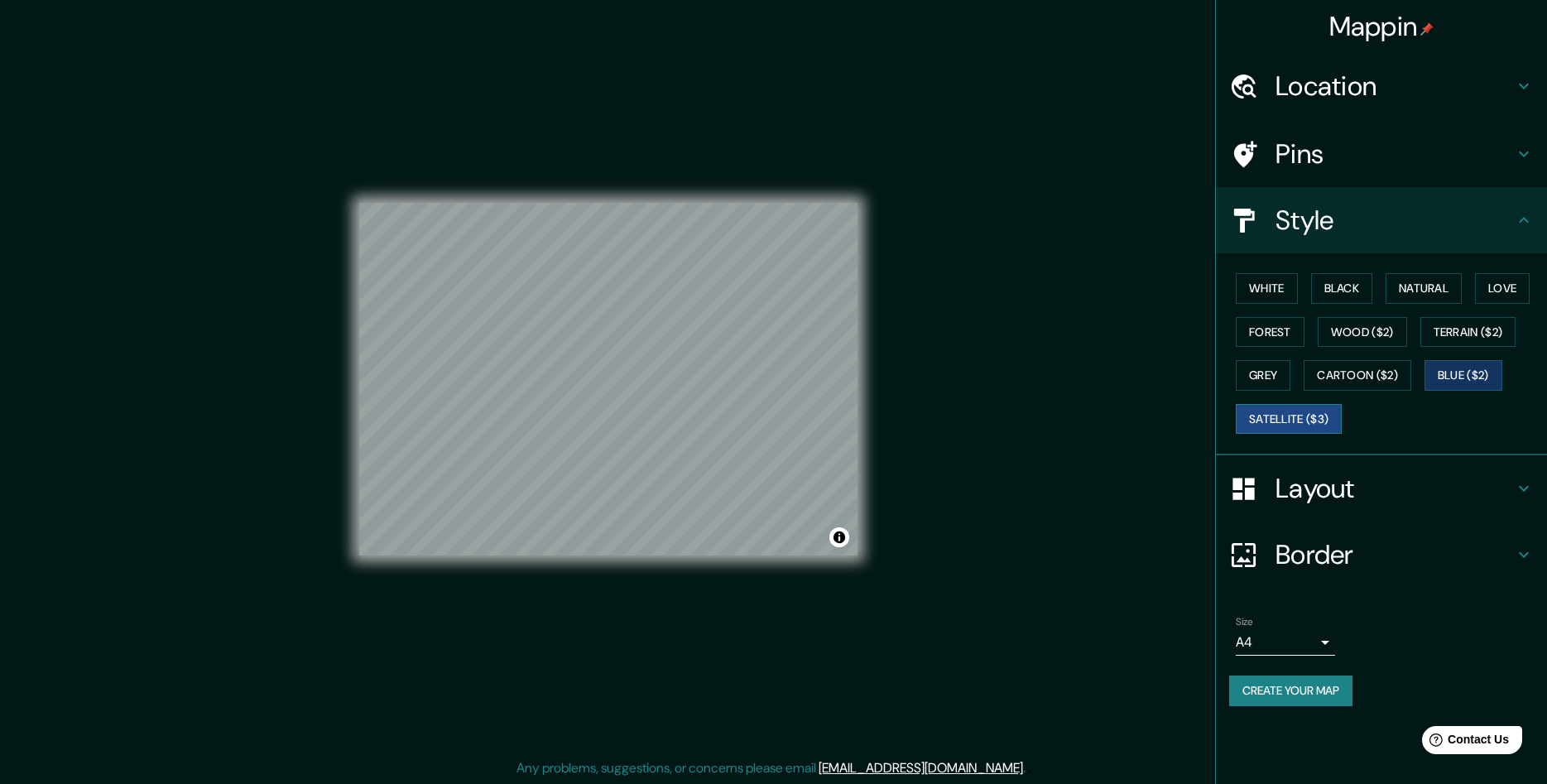
click at [1296, 421] on button "Satellite ($3)" at bounding box center [1288, 419] width 106 height 30
